Goal: Communication & Community: Answer question/provide support

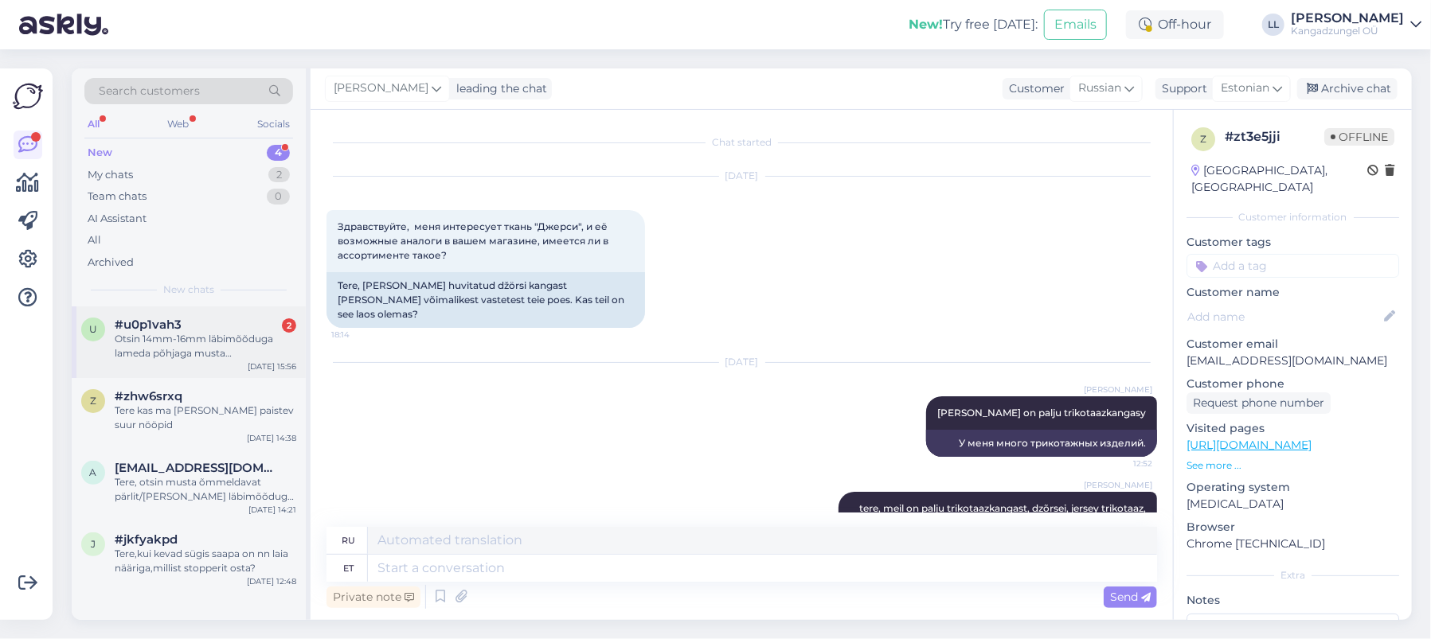
scroll to position [100, 0]
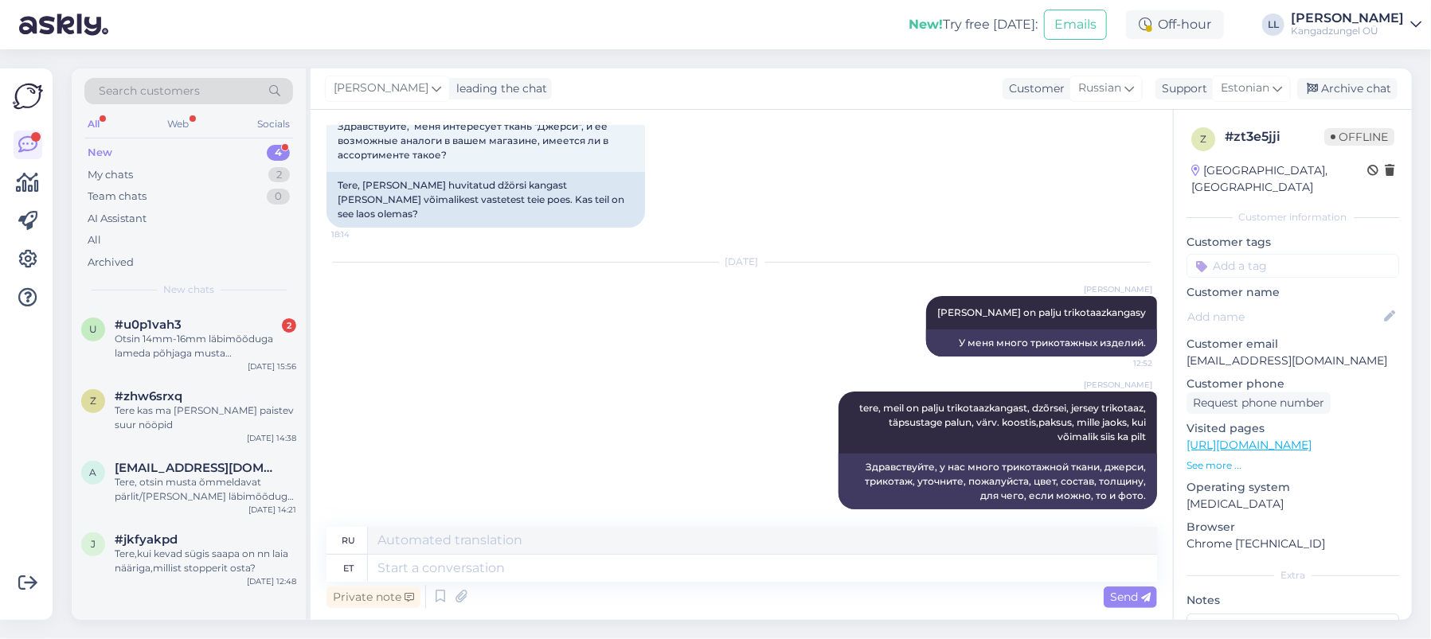
click at [235, 142] on div "New 4" at bounding box center [188, 153] width 209 height 22
click at [236, 334] on div "Otsin 14mm-16mm läbimõõduga lameda põhjaga musta pärlit/[PERSON_NAME]." at bounding box center [206, 346] width 182 height 29
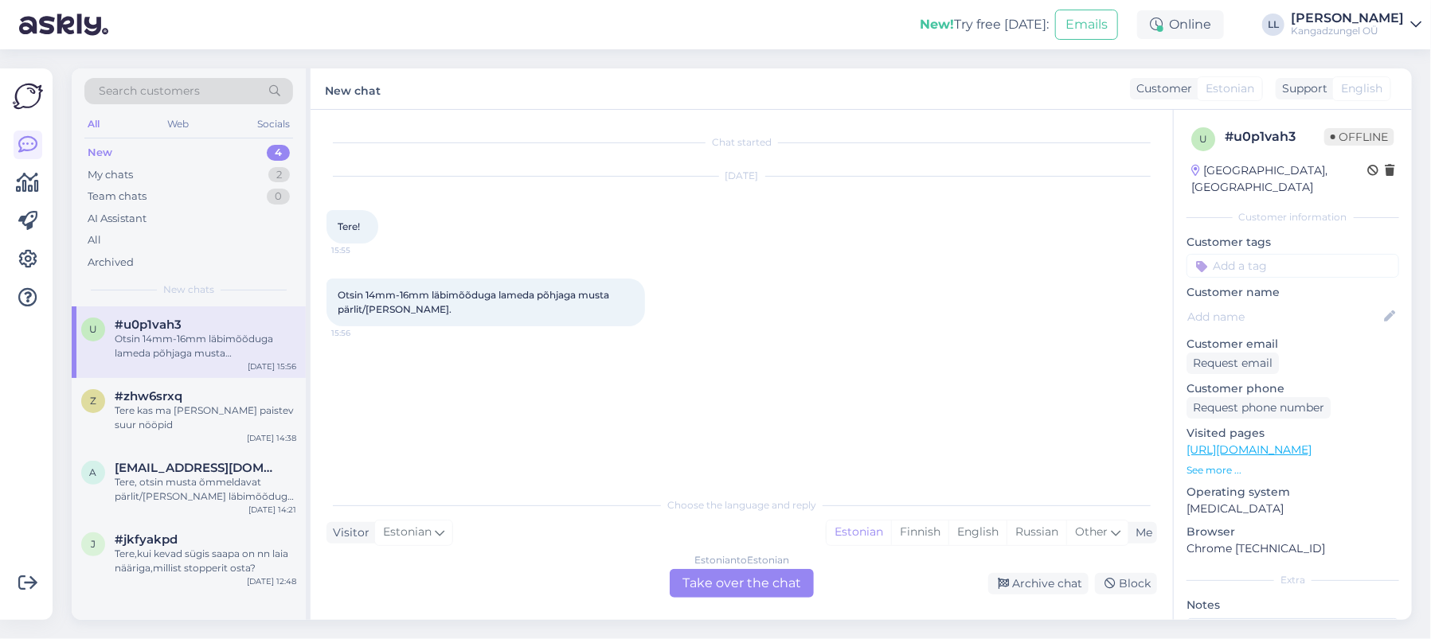
click at [743, 585] on div "Estonian to Estonian Take over the chat" at bounding box center [742, 583] width 144 height 29
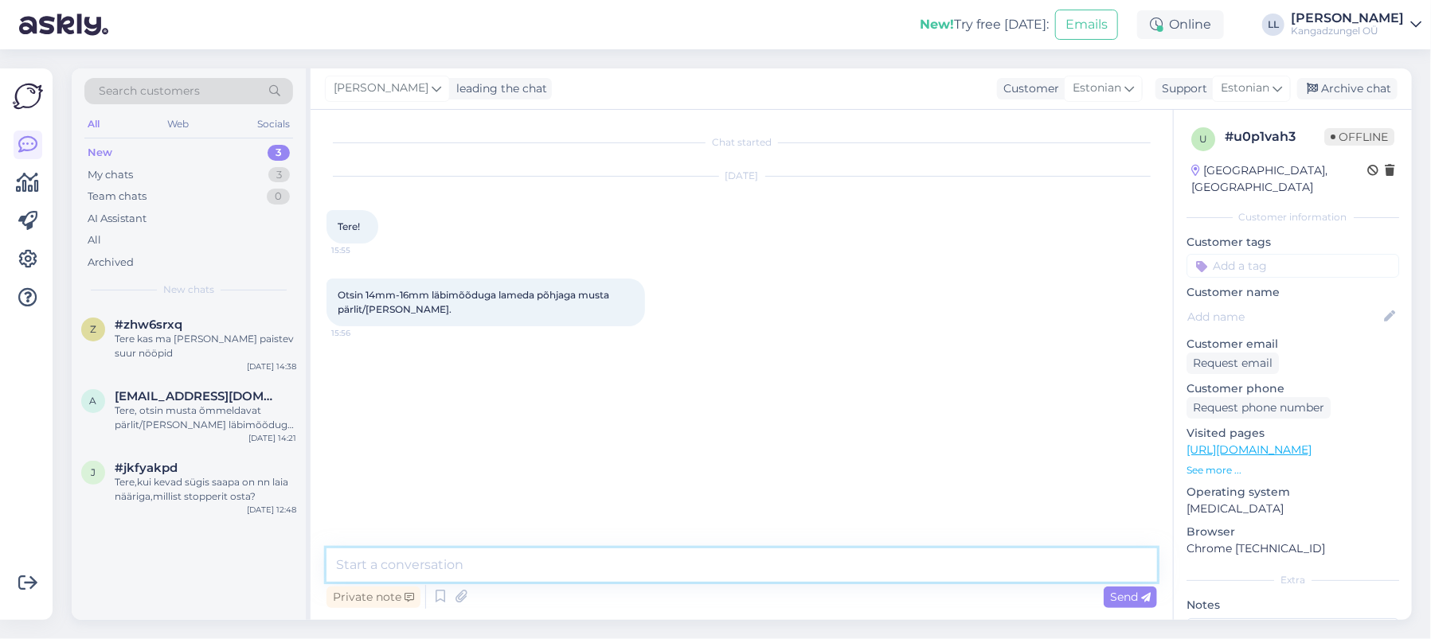
click at [505, 571] on textarea at bounding box center [741, 565] width 830 height 33
paste textarea "[URL][DOMAIN_NAME]"
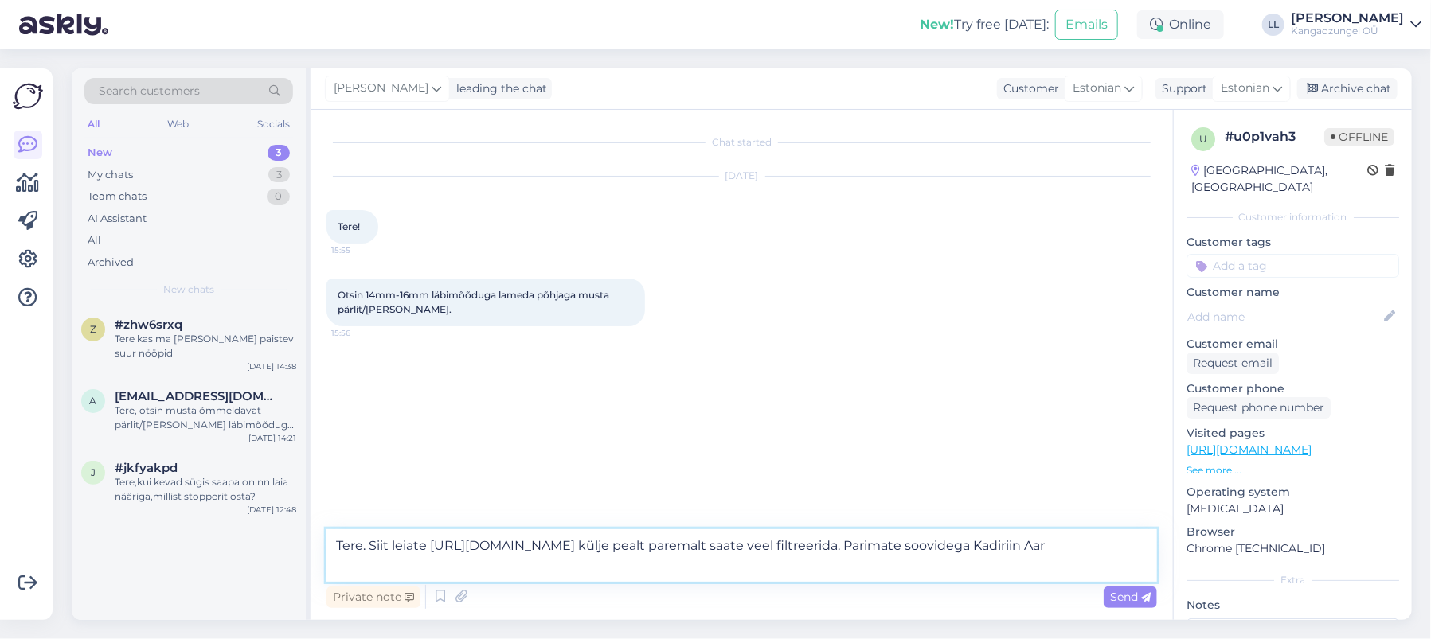
type textarea "Tere. Siit leiate [URL][DOMAIN_NAME] külje pealt paremalt saate veel filtreerid…"
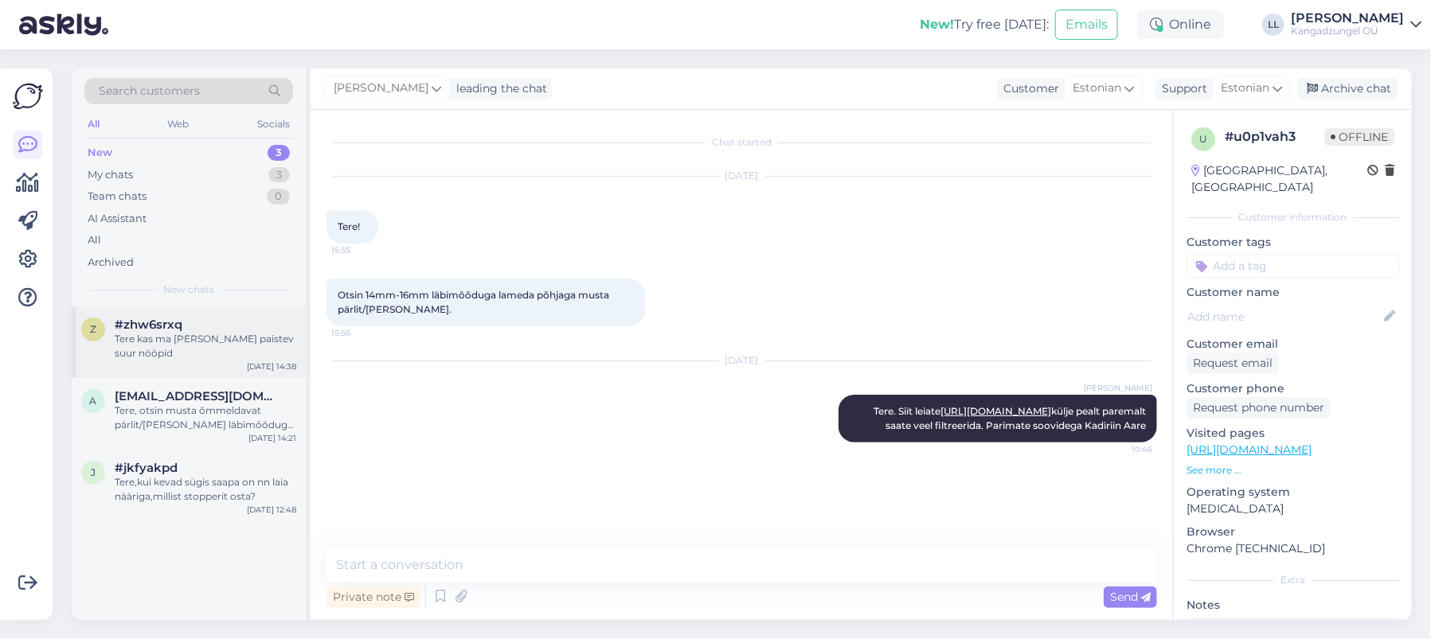
click at [215, 324] on div "#zhw6srxq" at bounding box center [206, 325] width 182 height 14
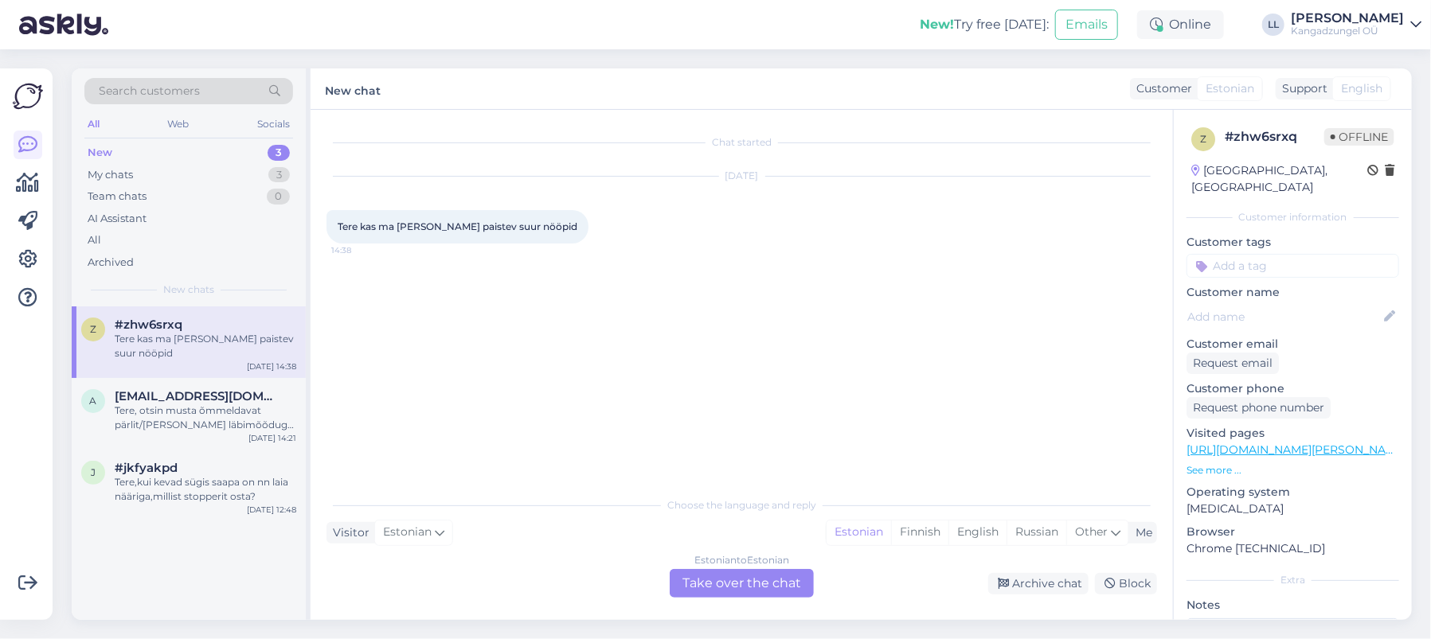
click at [226, 346] on div "Tere kas ma [PERSON_NAME] paistev suur nööpid" at bounding box center [206, 346] width 182 height 29
click at [752, 572] on div "Estonian to Estonian Take over the chat" at bounding box center [742, 583] width 144 height 29
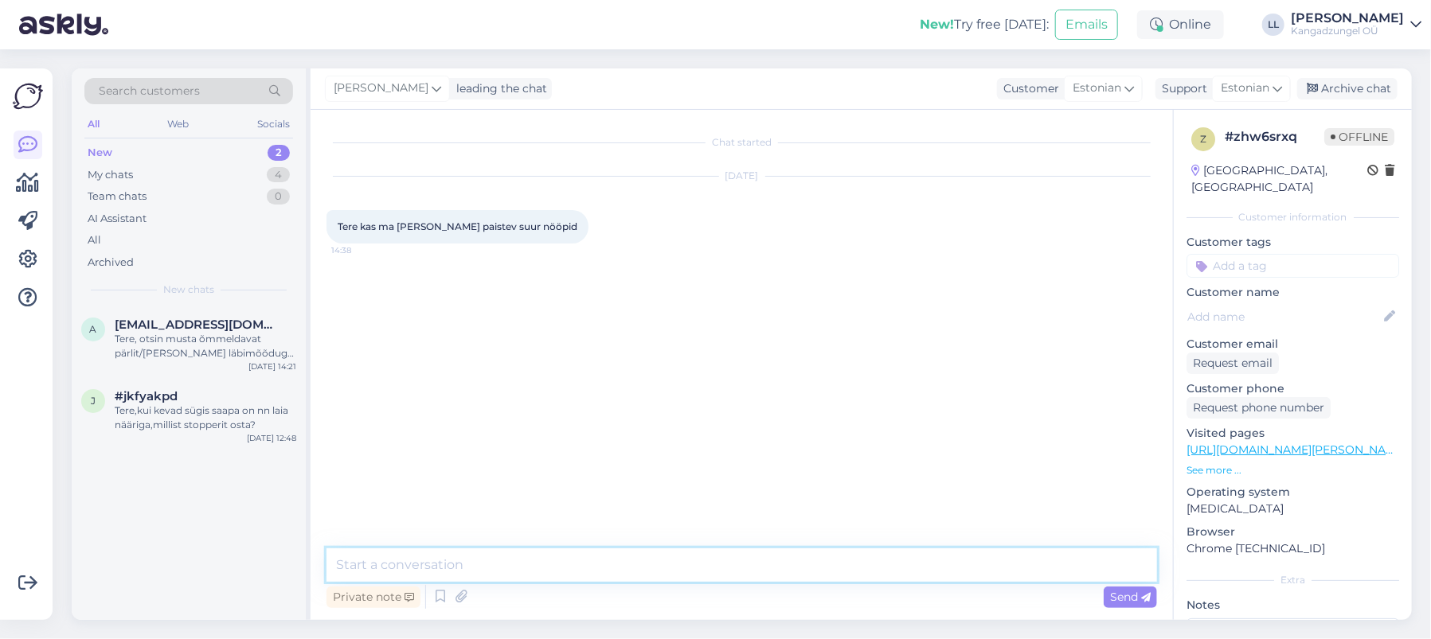
click at [533, 560] on textarea at bounding box center [741, 565] width 830 height 33
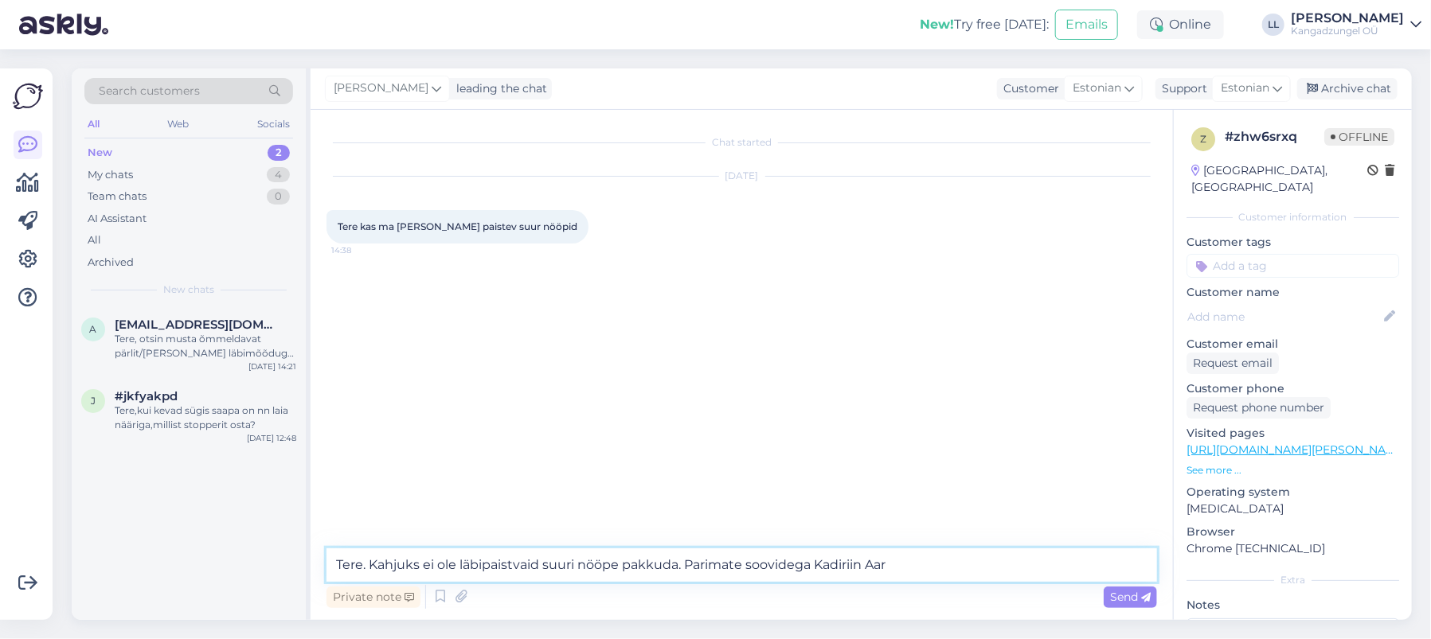
type textarea "Tere. Kahjuks ei ole läbipaistvaid suuri nööpe pakkuda. Parimate soovidega Kadi…"
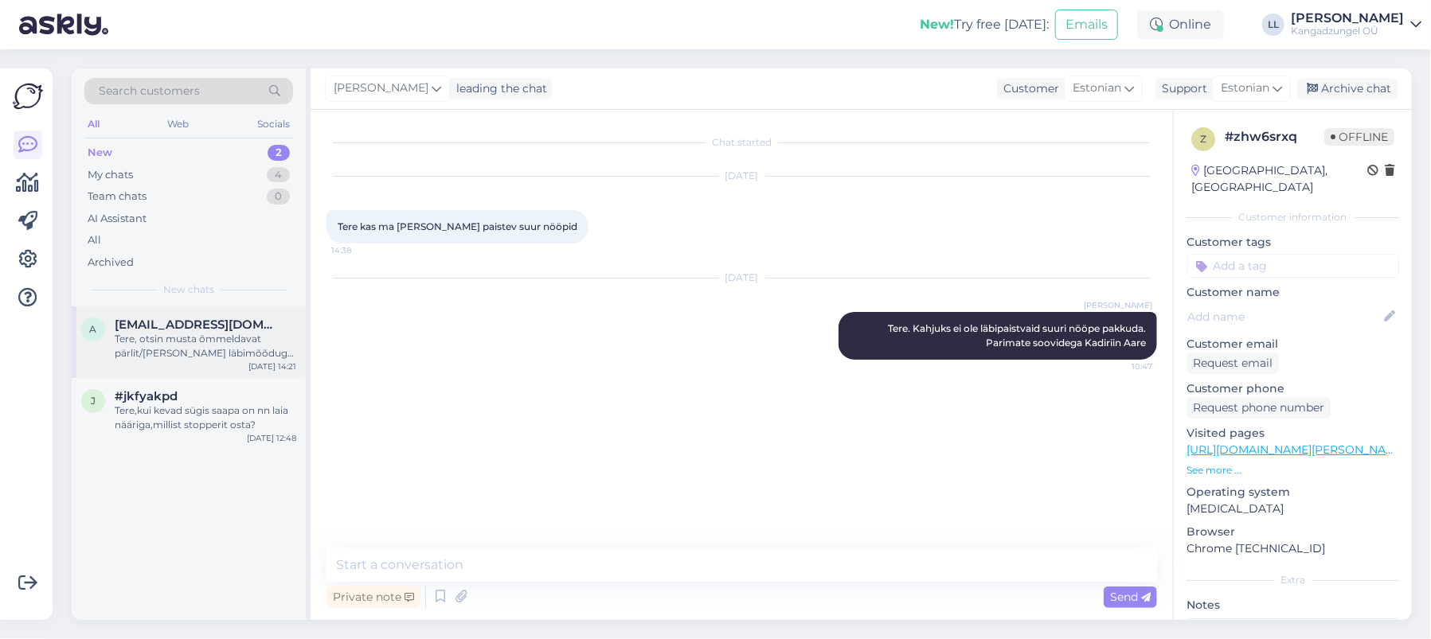
click at [218, 326] on span "[EMAIL_ADDRESS][DOMAIN_NAME]" at bounding box center [198, 325] width 166 height 14
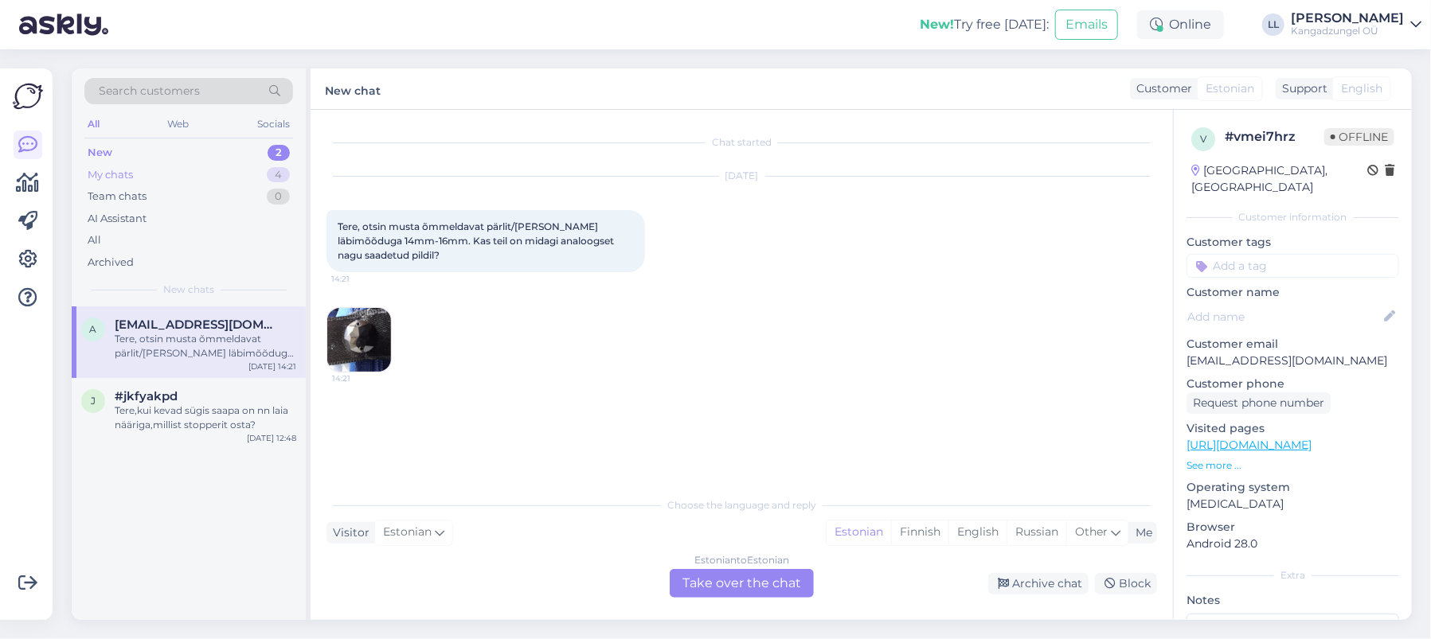
click at [170, 166] on div "My chats 4" at bounding box center [188, 175] width 209 height 22
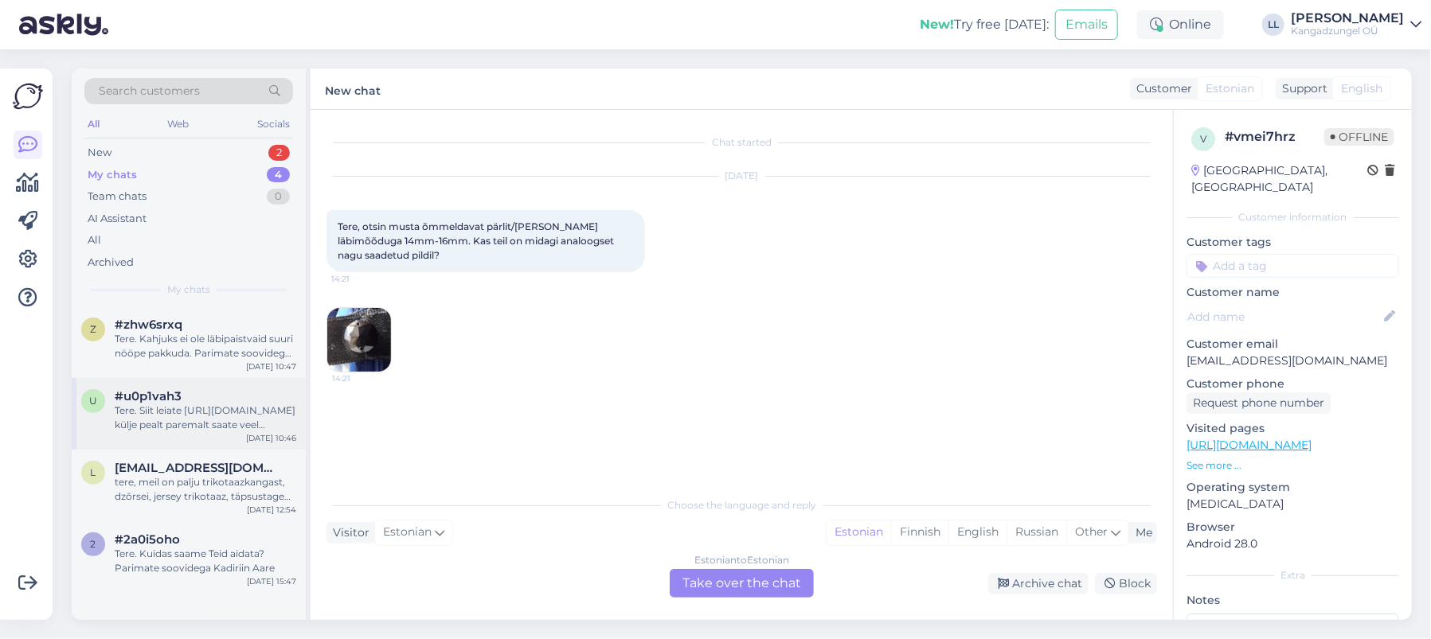
click at [198, 414] on div "Tere. Siit leiate [URL][DOMAIN_NAME] külje pealt paremalt saate veel filtreerid…" at bounding box center [206, 418] width 182 height 29
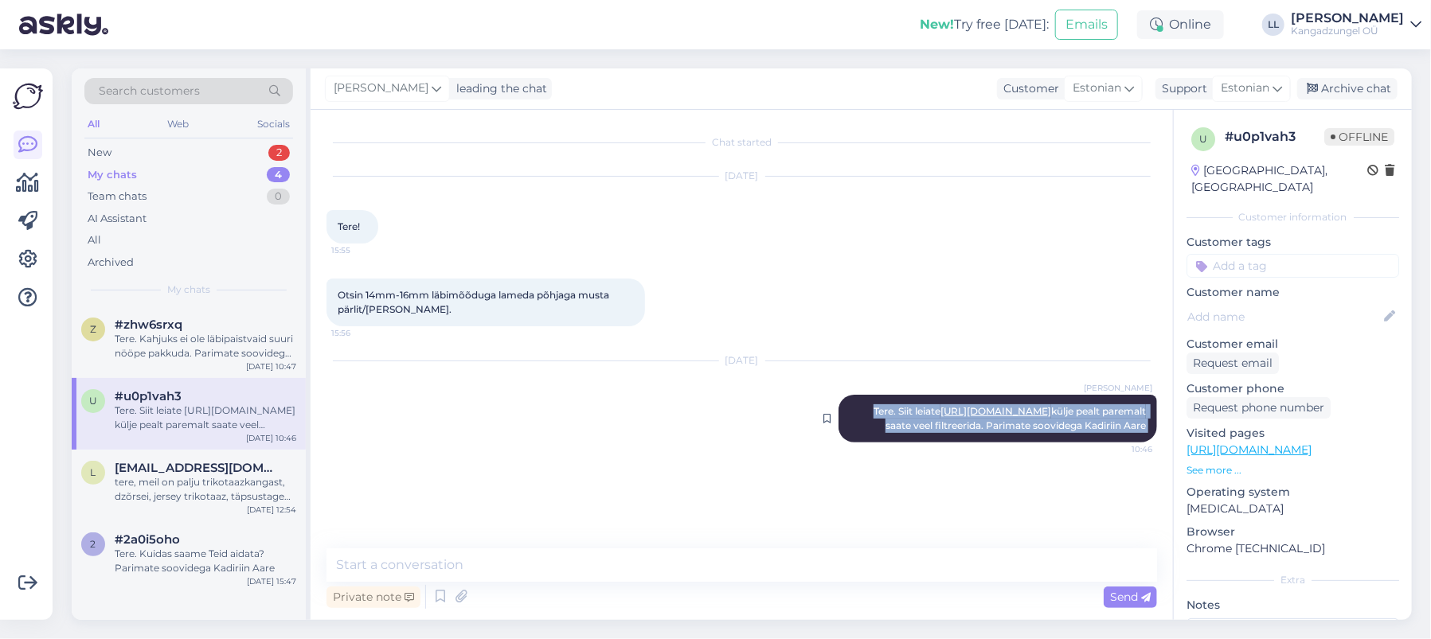
drag, startPoint x: 859, startPoint y: 409, endPoint x: 1132, endPoint y: 468, distance: 279.4
click at [1132, 443] on div "[PERSON_NAME] Tere. Siit leiate [URL][DOMAIN_NAME] külje pealt paremalt saate v…" at bounding box center [997, 419] width 318 height 48
copy div "Tere. Siit leiate [URL][DOMAIN_NAME] külje pealt paremalt saate veel filtreerid…"
click at [149, 151] on div "New 2" at bounding box center [188, 153] width 209 height 22
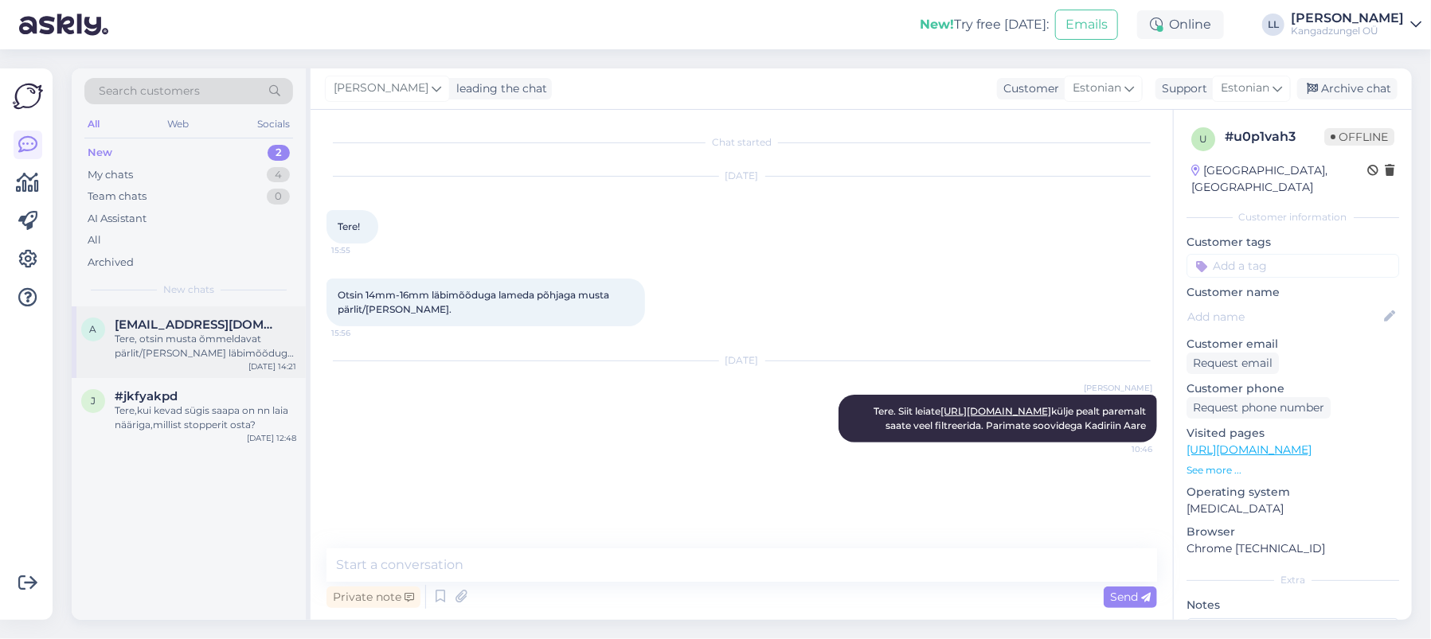
click at [206, 347] on div "Tere, otsin musta õmmeldavat pärlit/[PERSON_NAME] läbimõõduga 14mm-16mm. Kas te…" at bounding box center [206, 346] width 182 height 29
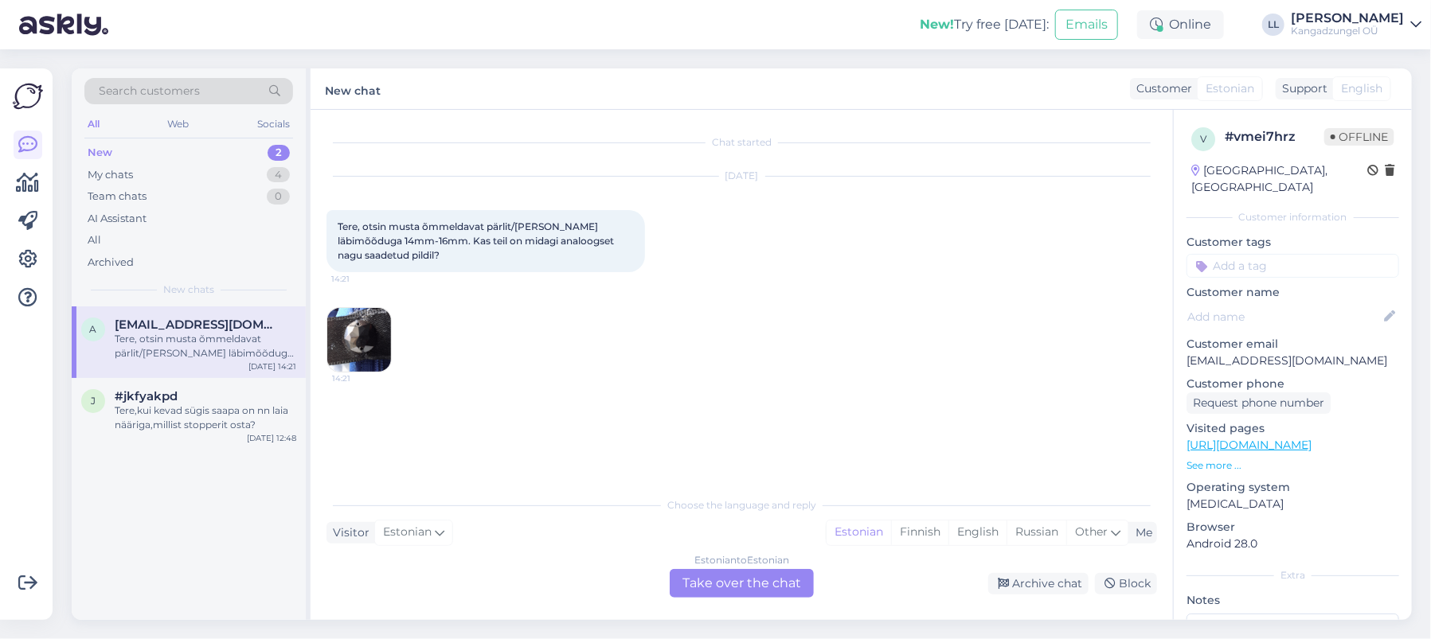
click at [775, 582] on div "Estonian to Estonian Take over the chat" at bounding box center [742, 583] width 144 height 29
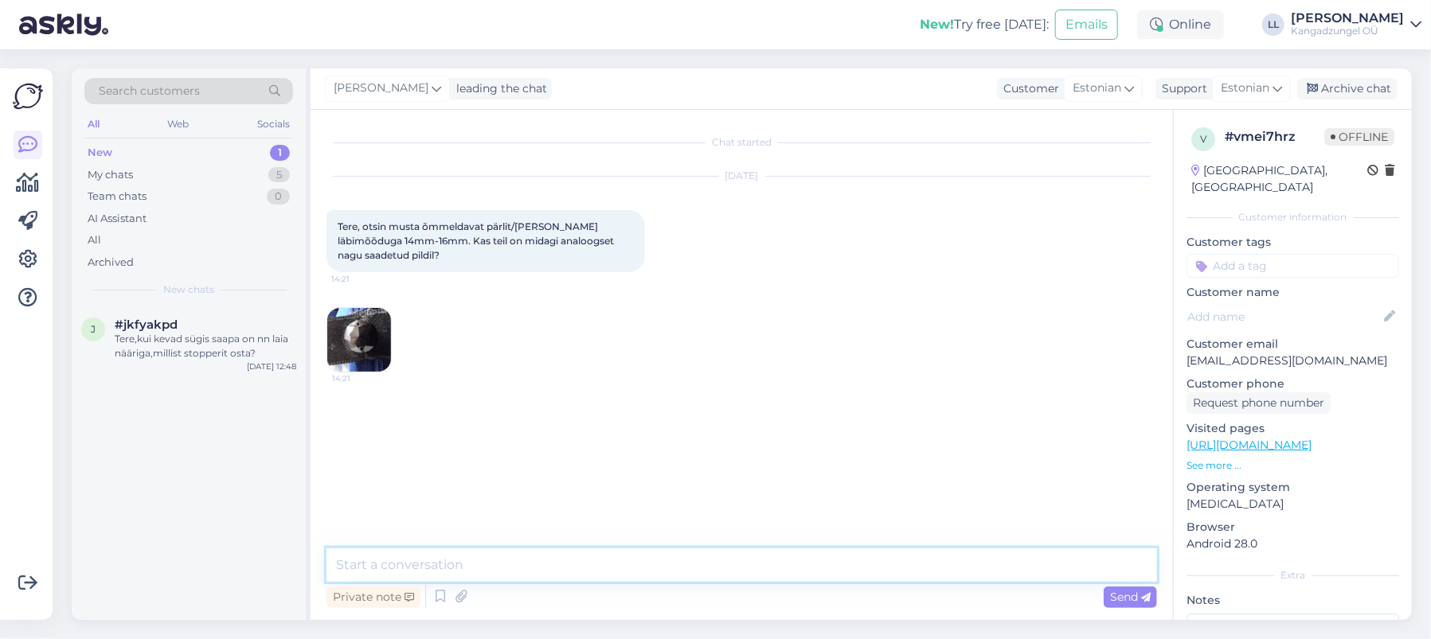
click at [497, 553] on textarea at bounding box center [741, 565] width 830 height 33
paste textarea "Tere. Siit leiate [URL][DOMAIN_NAME] külje pealt paremalt saate veel filtreerid…"
type textarea "Tere. Siit leiate [URL][DOMAIN_NAME] külje pealt paremalt saate veel filtreerid…"
